Goal: Find specific page/section: Find specific page/section

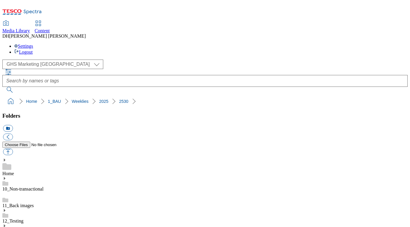
select select "flare-ghs-mktg"
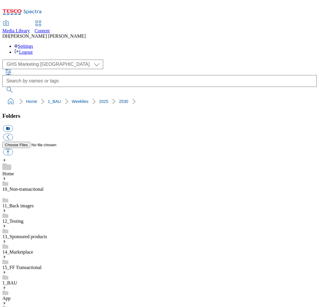
scroll to position [9, 0]
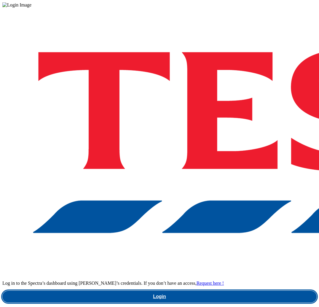
click at [259, 291] on link "Login" at bounding box center [159, 297] width 314 height 12
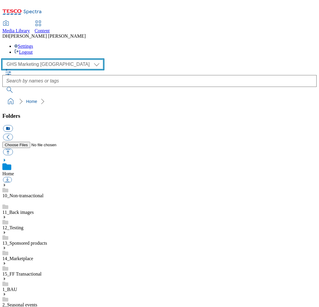
click at [28, 60] on select "Clubcard Marketing Demo Dotcom [GEOGRAPHIC_DATA] Emails GHS Marketing UK GHS Pr…" at bounding box center [52, 64] width 101 height 9
click at [4, 60] on select "Clubcard Marketing Demo Dotcom UK Emails GHS Marketing UK GHS Product UK GHS RO…" at bounding box center [52, 64] width 101 height 9
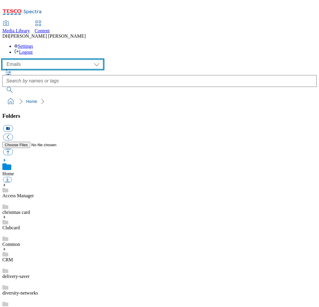
click at [28, 60] on select "Clubcard Marketing Demo Dotcom UK Emails GHS Marketing UK GHS Product UK GHS RO…" at bounding box center [52, 64] width 101 height 9
select select "flare-ghs-mktg"
click at [4, 60] on select "Clubcard Marketing Demo Dotcom UK Emails GHS Marketing UK GHS Product UK GHS RO…" at bounding box center [52, 64] width 101 height 9
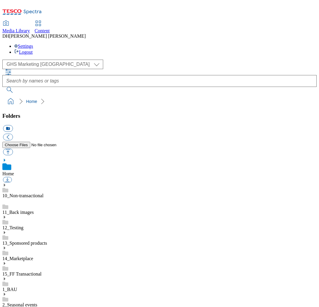
click at [5, 277] on use at bounding box center [4, 278] width 1 height 3
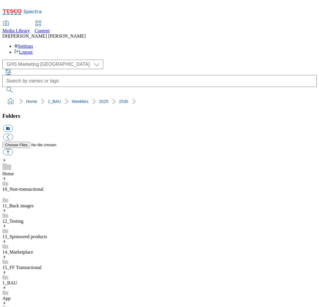
scroll to position [28, 0]
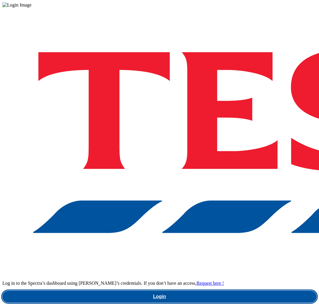
click at [243, 291] on link "Login" at bounding box center [159, 297] width 314 height 12
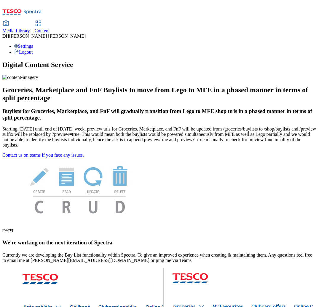
click at [30, 28] on span "Media Library" at bounding box center [16, 30] width 28 height 5
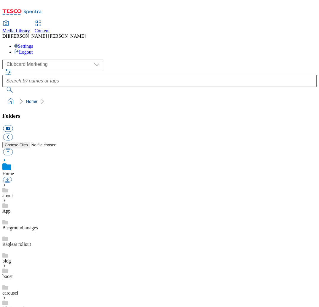
scroll to position [1, 0]
click at [42, 60] on select "Clubcard Marketing Demo Dotcom UK Emails GHS Marketing UK GHS Product UK GHS RO…" at bounding box center [52, 64] width 101 height 9
select select "flare-ghs-mktg"
click at [4, 60] on select "Clubcard Marketing Demo Dotcom UK Emails GHS Marketing UK GHS Product UK GHS RO…" at bounding box center [52, 64] width 101 height 9
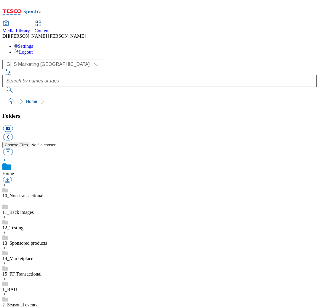
click at [8, 281] on icon at bounding box center [5, 284] width 6 height 6
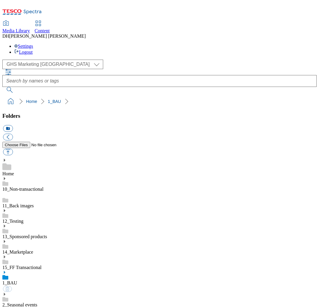
click at [7, 270] on icon at bounding box center [4, 272] width 4 height 4
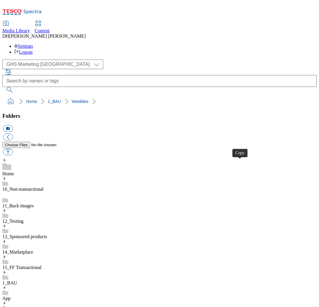
scroll to position [3, 0]
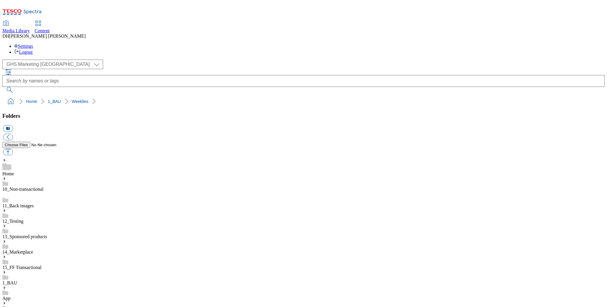
scroll to position [87, 0]
